Goal: Book appointment/travel/reservation

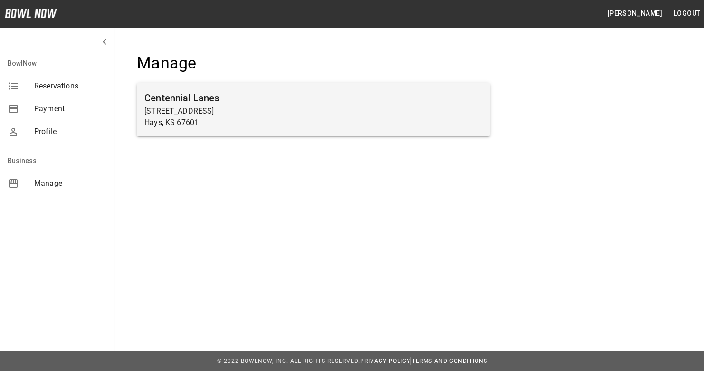
click at [193, 99] on h6 "Centennial Lanes" at bounding box center [314, 97] width 338 height 15
drag, startPoint x: 193, startPoint y: 99, endPoint x: 154, endPoint y: 99, distance: 38.5
click at [154, 99] on h6 "Centennial Lanes" at bounding box center [314, 97] width 338 height 15
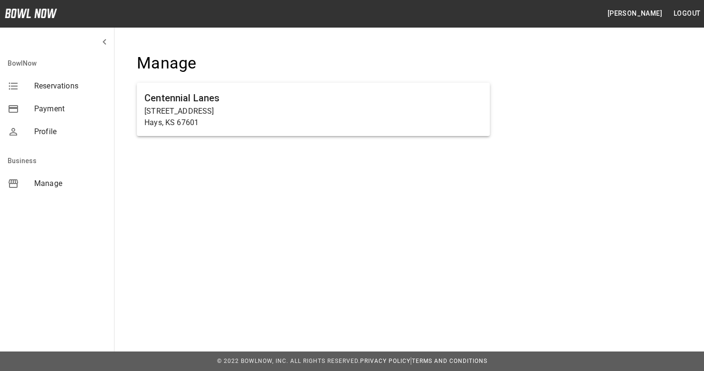
click at [67, 82] on span "Reservations" at bounding box center [70, 85] width 72 height 11
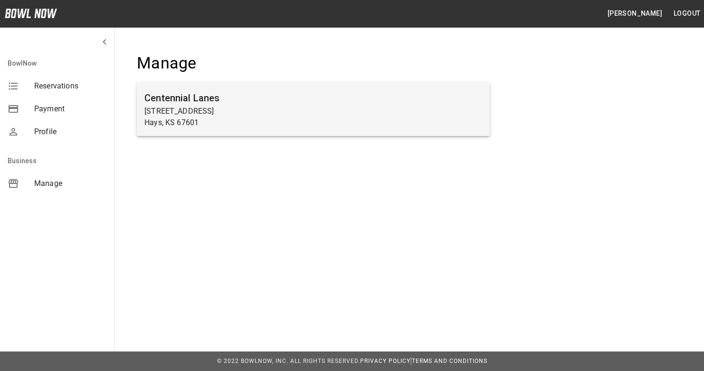
click at [191, 95] on h6 "Centennial Lanes" at bounding box center [314, 97] width 338 height 15
click at [181, 98] on h6 "Centennial Lanes" at bounding box center [314, 97] width 338 height 15
click at [280, 120] on p "Hays, KS 67601" at bounding box center [314, 122] width 338 height 11
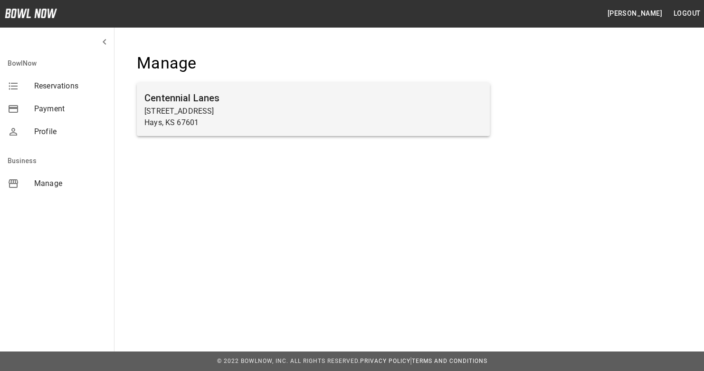
click at [240, 109] on p "2400 Vine St" at bounding box center [314, 111] width 338 height 11
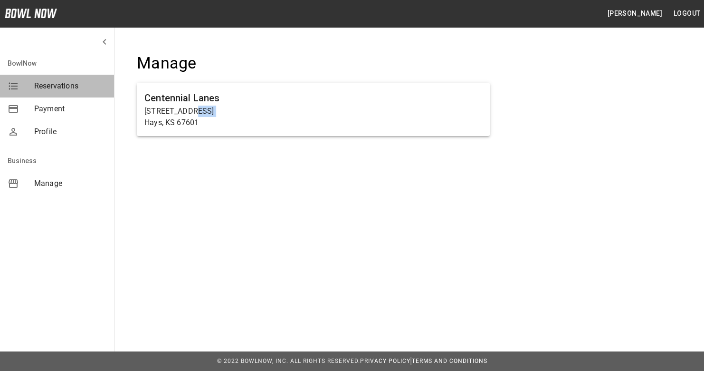
click at [64, 87] on span "Reservations" at bounding box center [70, 85] width 72 height 11
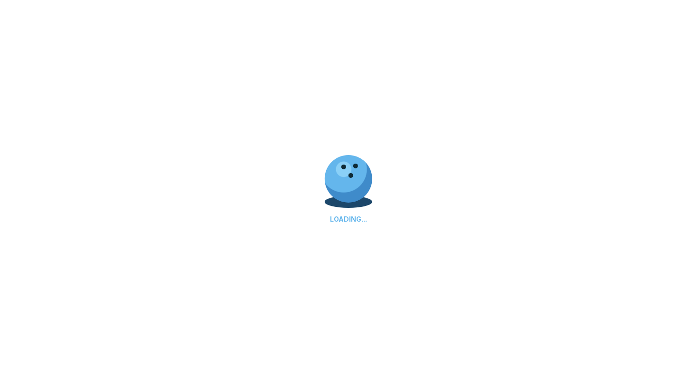
select select "**"
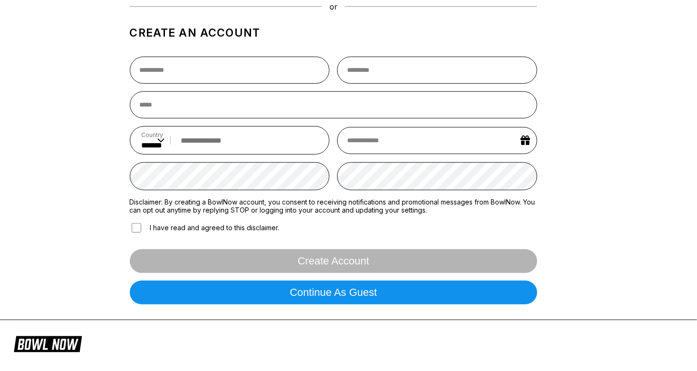
scroll to position [48, 0]
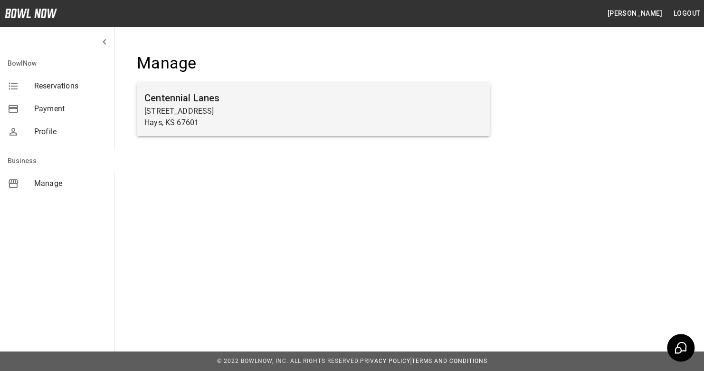
click at [230, 103] on h6 "Centennial Lanes" at bounding box center [314, 97] width 338 height 15
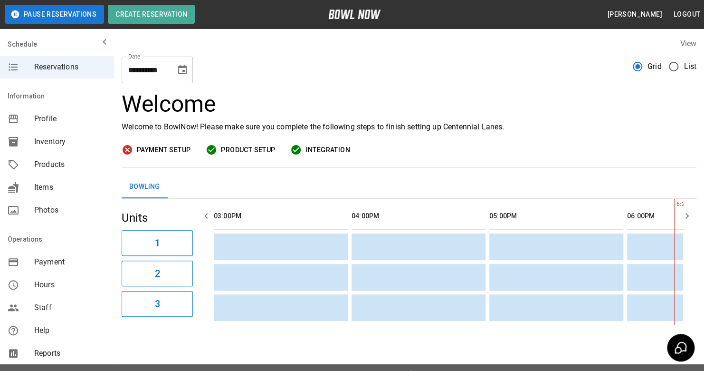
scroll to position [0, 414]
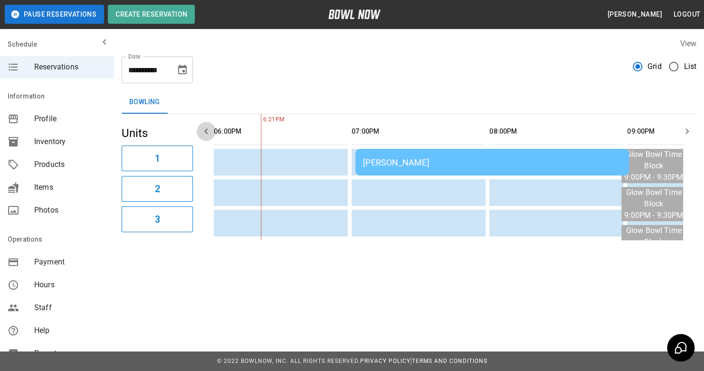
click at [205, 129] on icon "button" at bounding box center [206, 130] width 11 height 11
